Goal: Check status

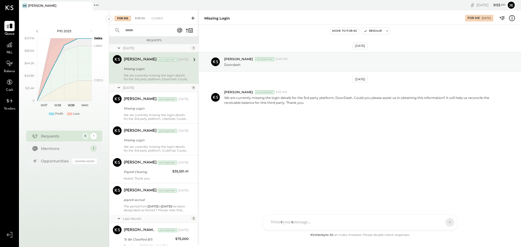
click at [139, 19] on div "For KS" at bounding box center [139, 18] width 15 height 5
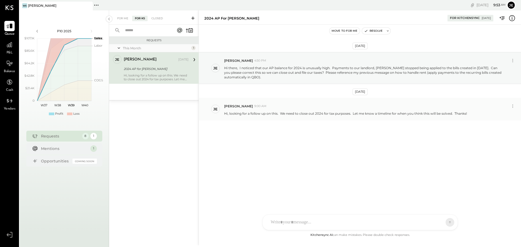
click at [282, 115] on p "Hi, looking for a follow up on this. We need to close out 2024 for tax purposes…" at bounding box center [345, 113] width 243 height 5
drag, startPoint x: 73, startPoint y: 181, endPoint x: 7, endPoint y: 182, distance: 66.2
click at [7, 182] on div "Queue P&L Balance Cash Vendors v 4.35.0 WS Wasabi Sushi Pinned Locations ( 1 ) …" at bounding box center [260, 123] width 521 height 247
click at [185, 53] on div "je [PERSON_NAME] Owner [PERSON_NAME] [DATE] 2024 AP for [PERSON_NAME] Hi, looki…" at bounding box center [153, 67] width 89 height 31
